Goal: Transaction & Acquisition: Purchase product/service

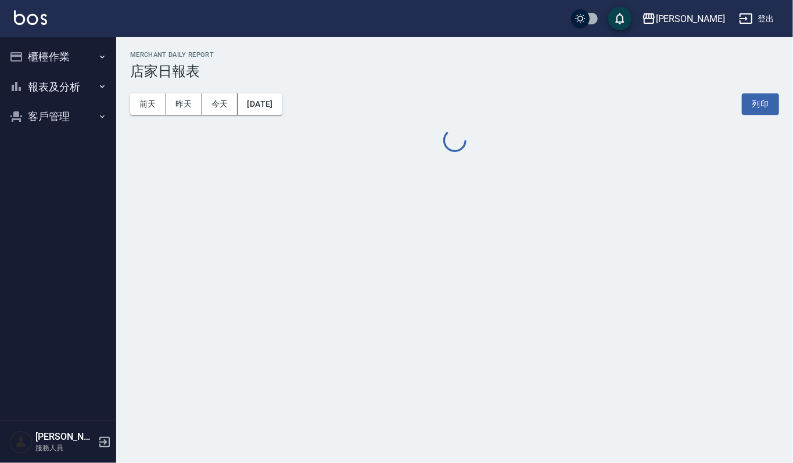
click at [50, 60] on button "櫃檯作業" at bounding box center [58, 57] width 107 height 30
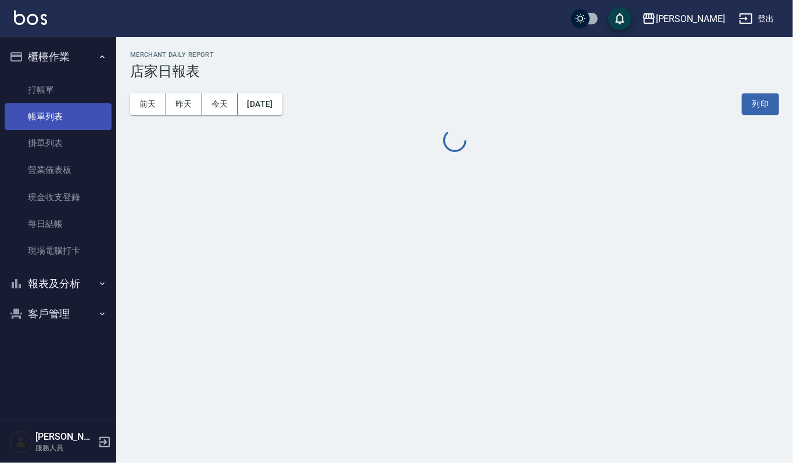
click at [66, 117] on link "帳單列表" at bounding box center [58, 116] width 107 height 27
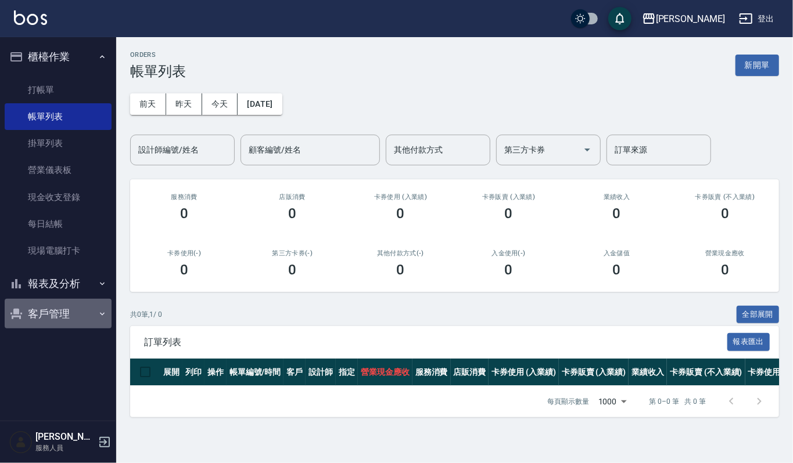
click at [57, 319] on button "客戶管理" at bounding box center [58, 314] width 107 height 30
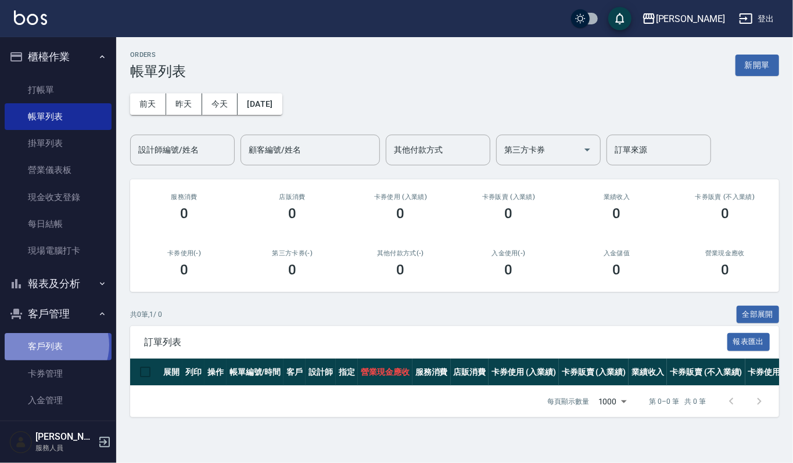
click at [52, 345] on link "客戶列表" at bounding box center [58, 346] width 107 height 27
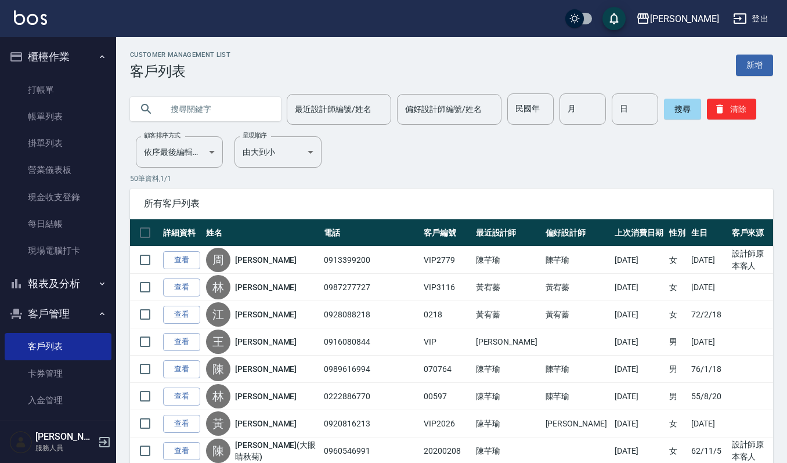
click at [238, 107] on input "text" at bounding box center [217, 108] width 109 height 31
type input "[PERSON_NAME]"
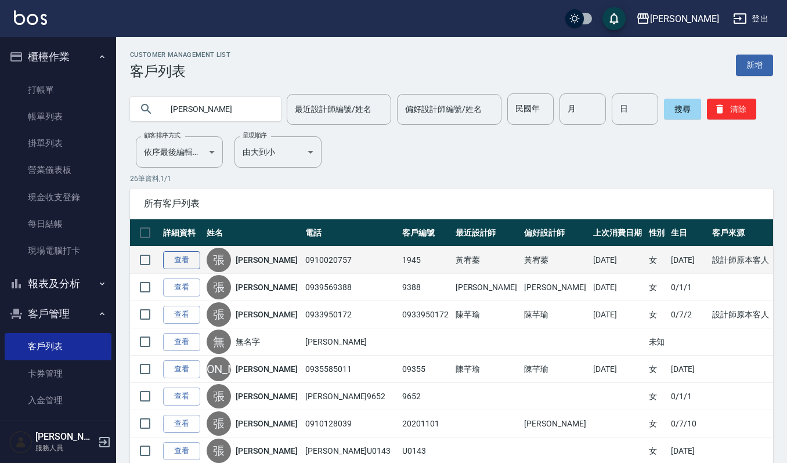
click at [174, 264] on link "查看" at bounding box center [181, 260] width 37 height 18
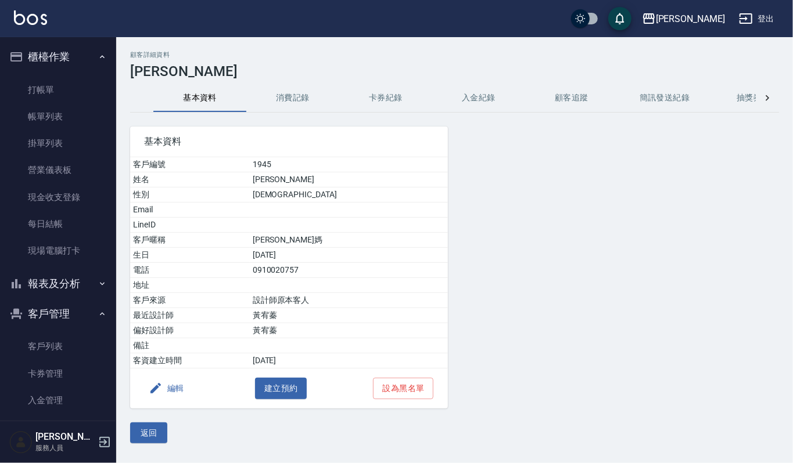
click at [308, 102] on button "消費記錄" at bounding box center [292, 98] width 93 height 28
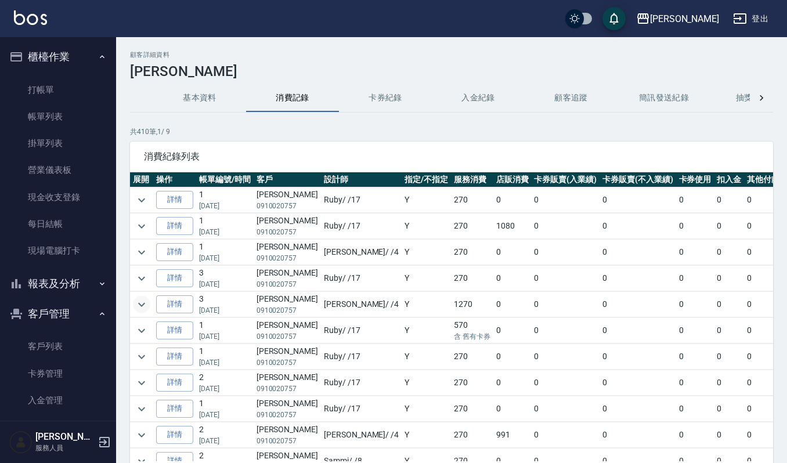
click at [140, 307] on icon "expand row" at bounding box center [141, 305] width 7 height 4
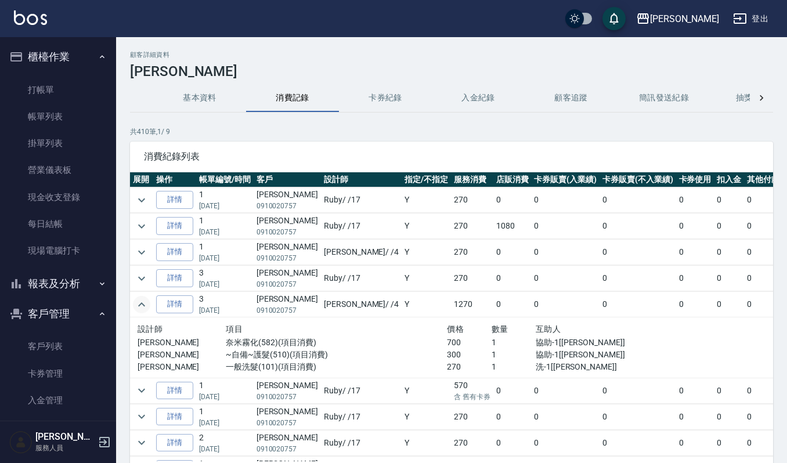
scroll to position [77, 0]
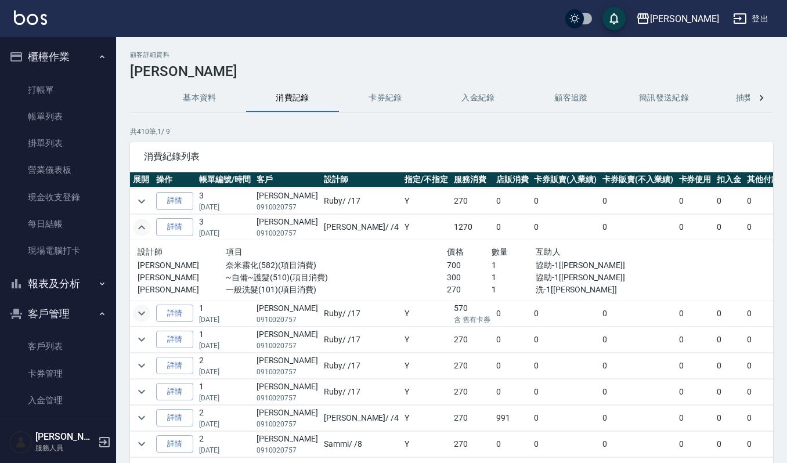
click at [141, 316] on icon "expand row" at bounding box center [141, 314] width 7 height 4
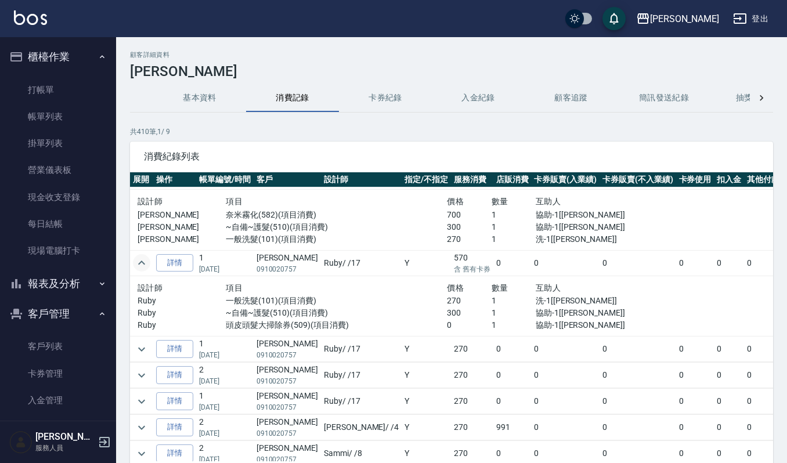
scroll to position [154, 0]
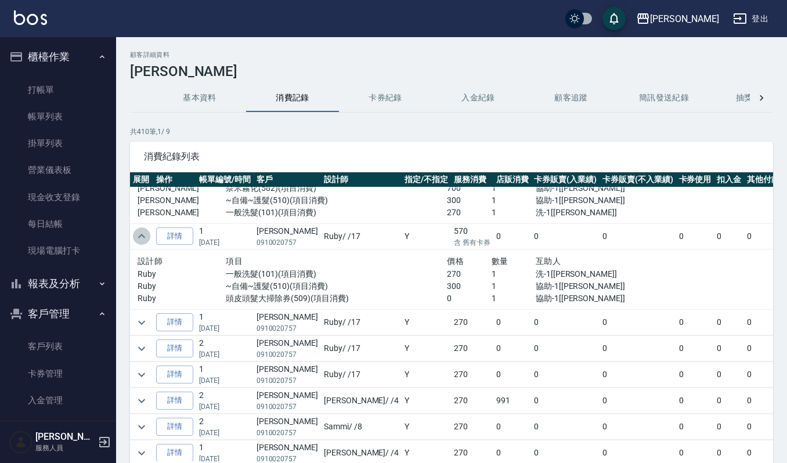
click at [139, 238] on icon "expand row" at bounding box center [141, 236] width 7 height 4
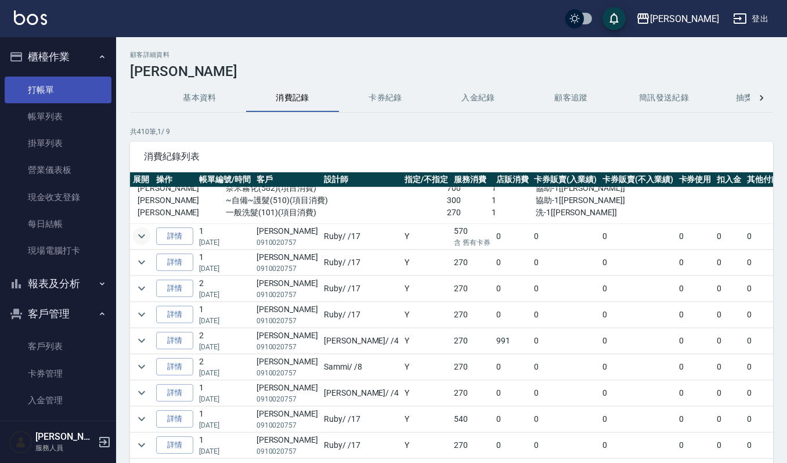
click at [49, 89] on link "打帳單" at bounding box center [58, 90] width 107 height 27
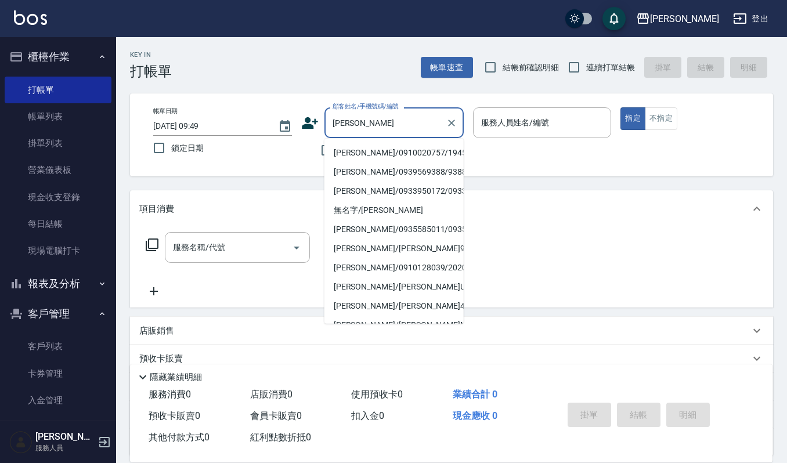
type input "[PERSON_NAME]/0910020757/1945"
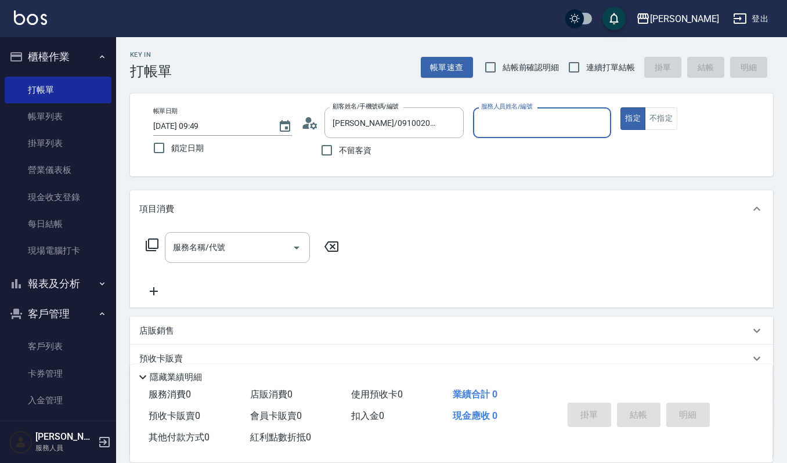
type input "Ruby-17"
click at [621, 107] on button "指定" at bounding box center [633, 118] width 25 height 23
type button "true"
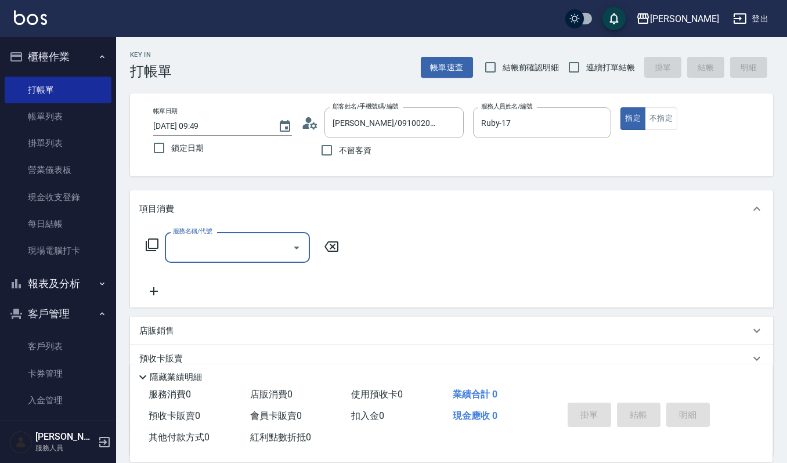
type input "0"
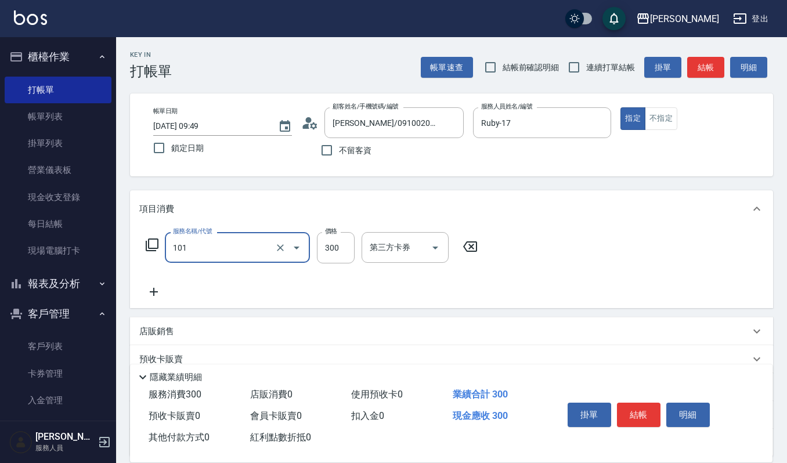
type input "一般洗髮(101)"
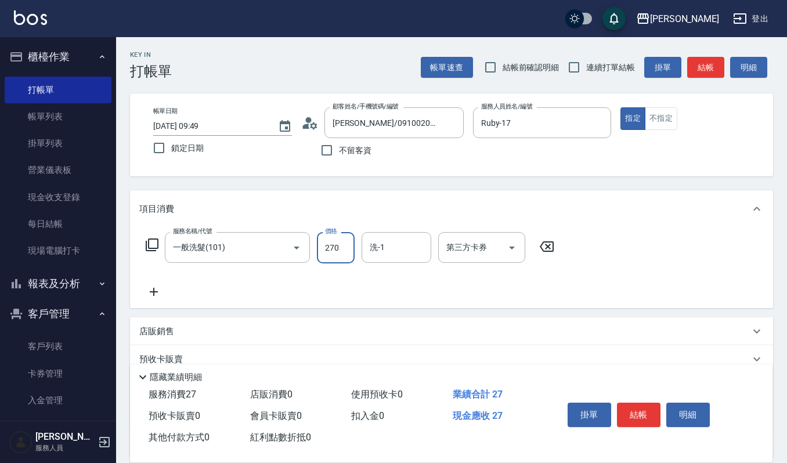
type input "270"
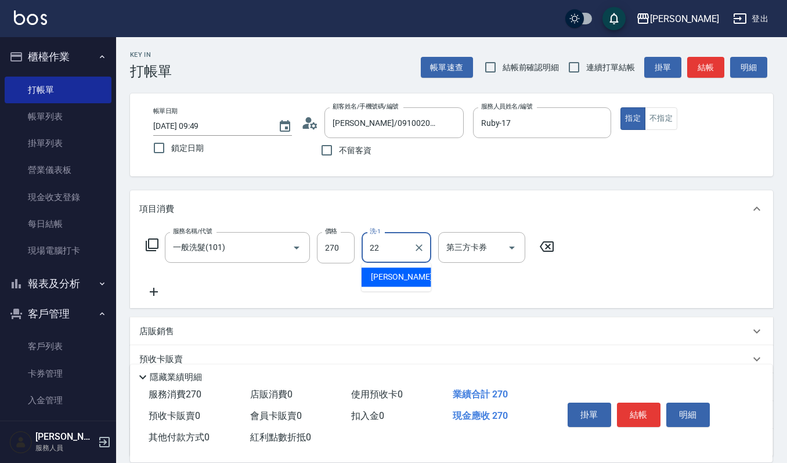
type input "[PERSON_NAME]-22"
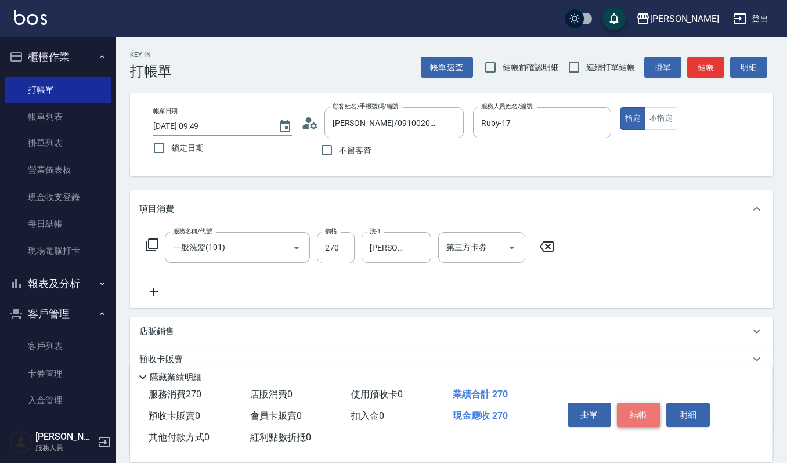
click at [647, 416] on button "結帳" at bounding box center [639, 415] width 44 height 24
